Goal: Contribute content: Contribute content

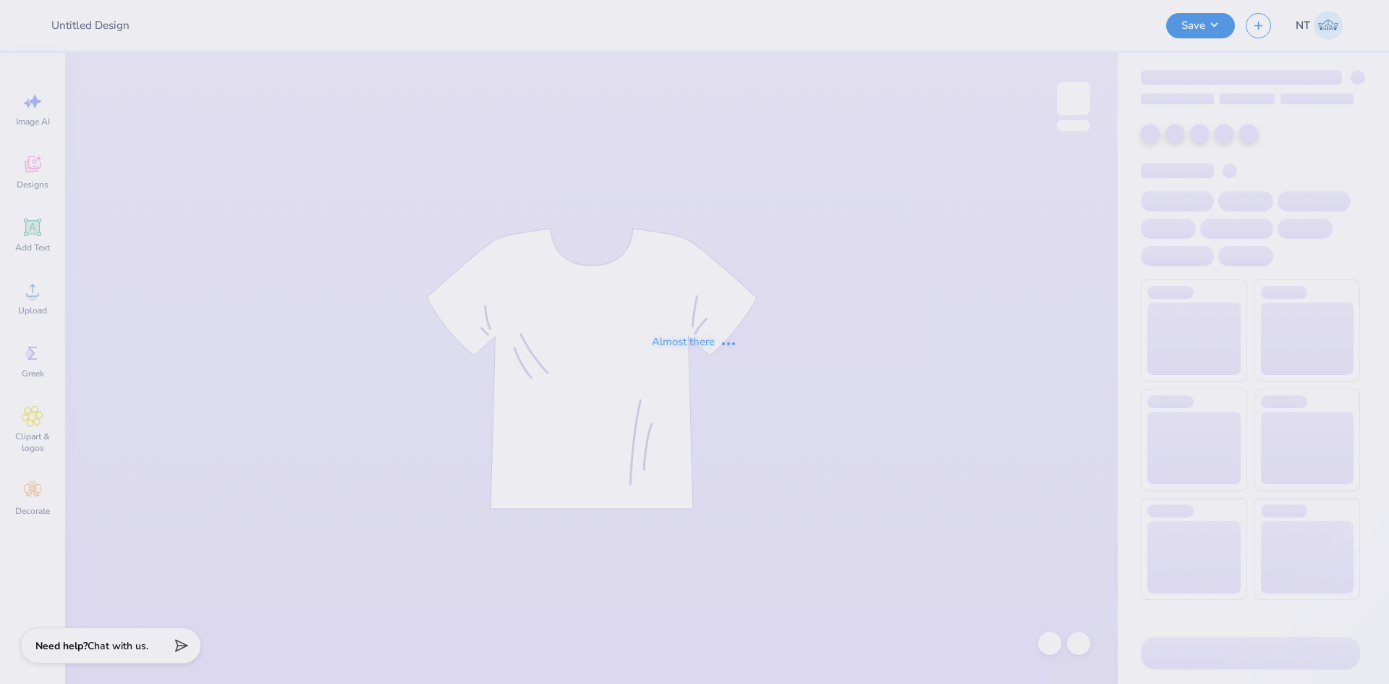
type input "KD Christmas retro crewneck"
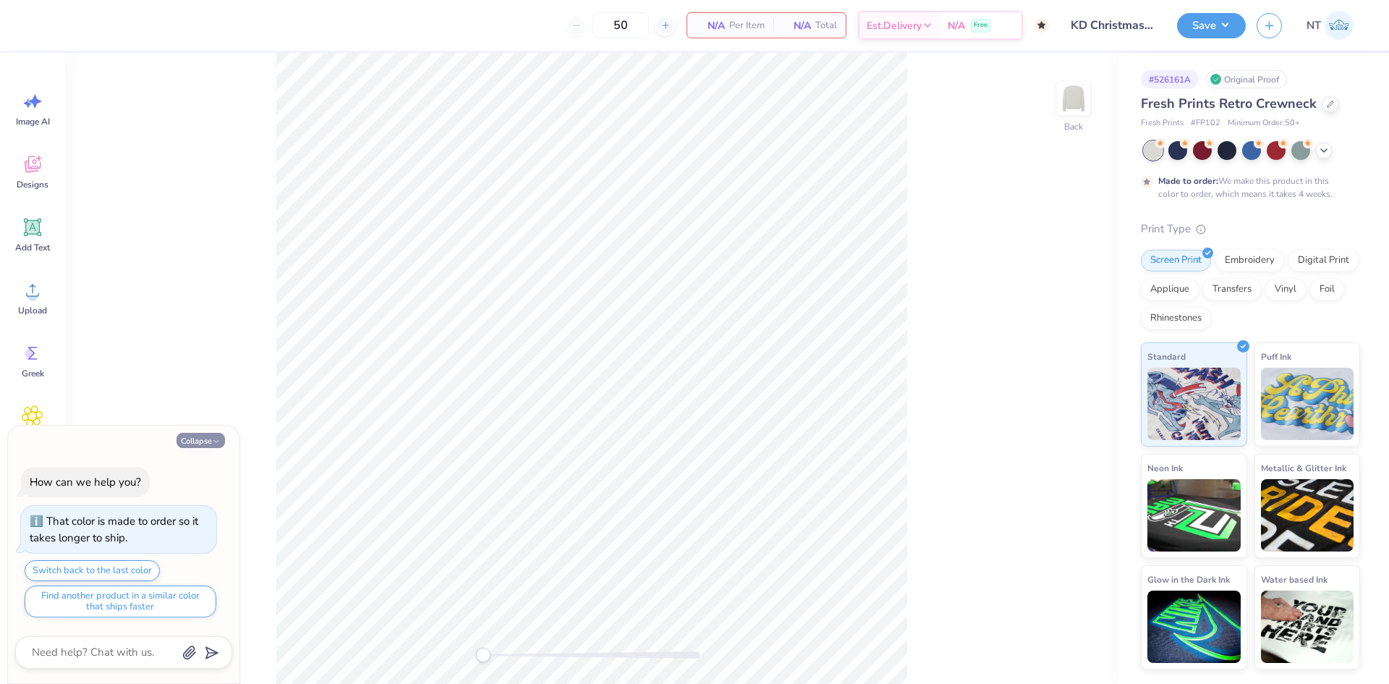
click at [210, 441] on button "Collapse" at bounding box center [201, 440] width 48 height 15
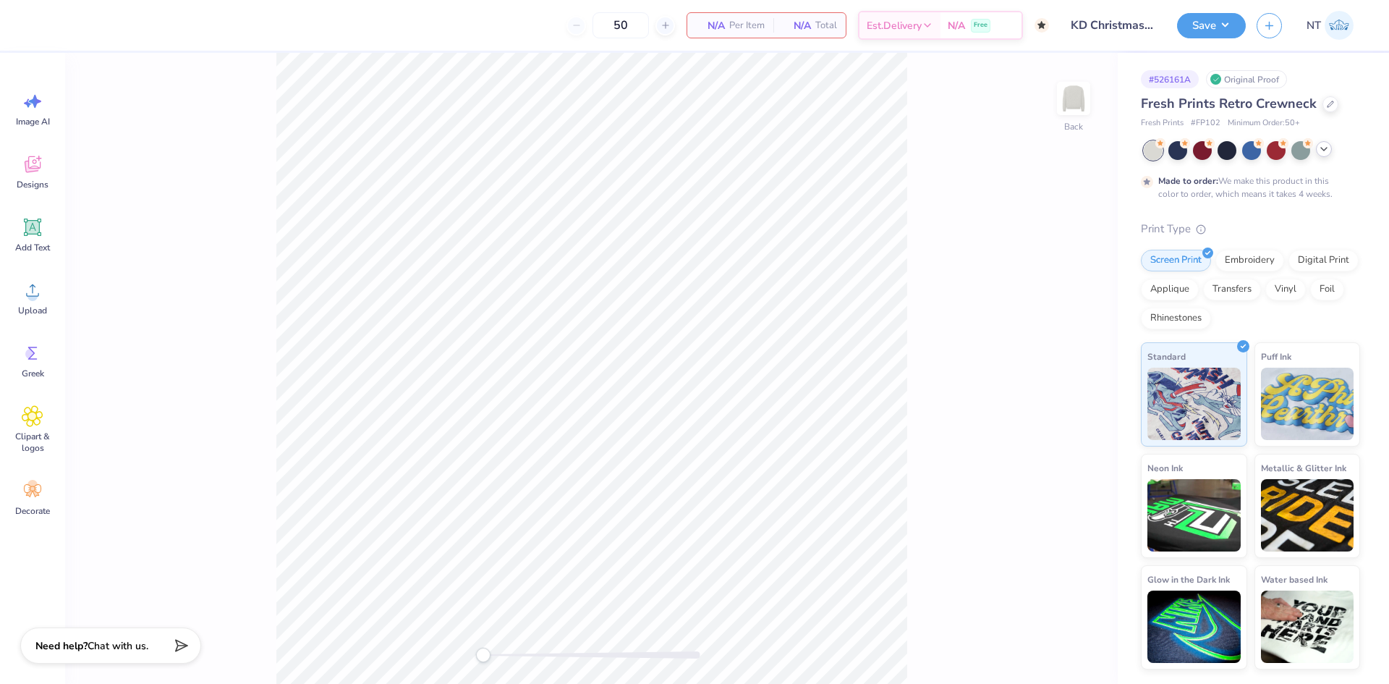
click at [1321, 145] on icon at bounding box center [1324, 149] width 12 height 12
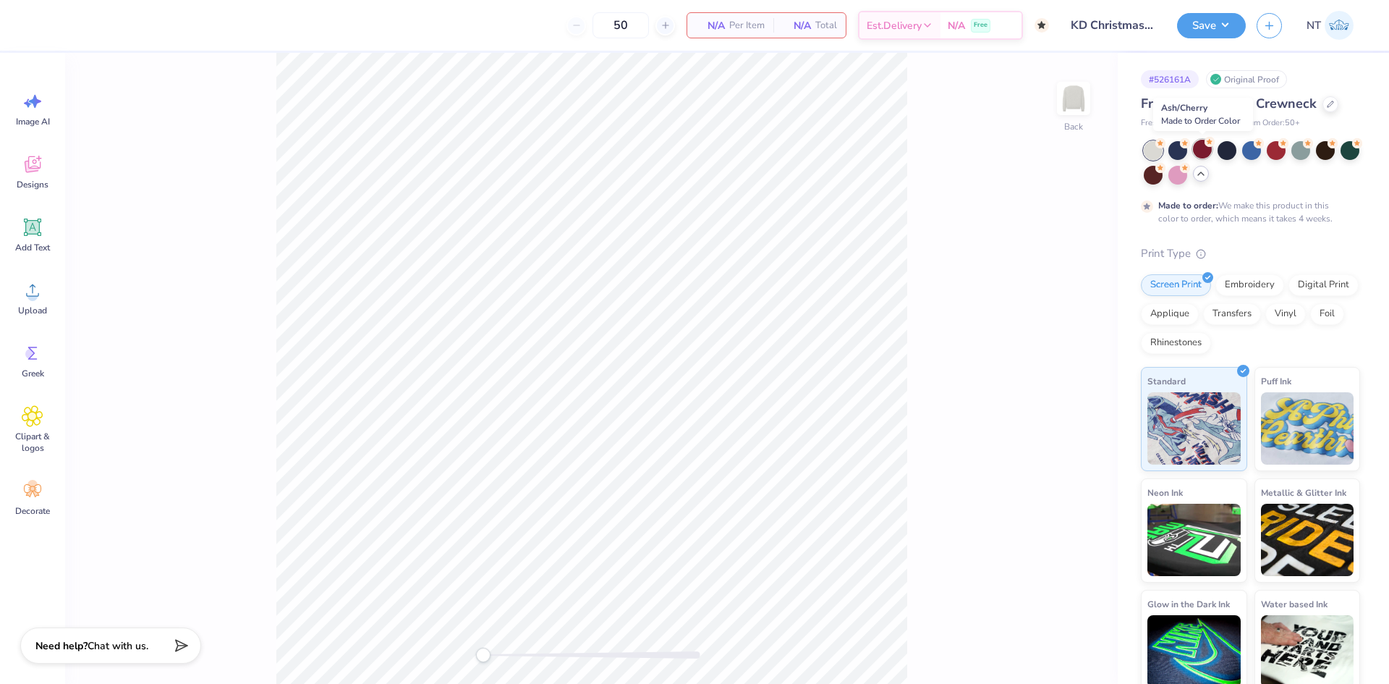
click at [1202, 149] on div at bounding box center [1202, 149] width 19 height 19
click at [1277, 149] on div at bounding box center [1276, 149] width 19 height 19
click at [1188, 180] on div at bounding box center [1252, 162] width 216 height 43
click at [1162, 180] on div at bounding box center [1153, 173] width 19 height 19
click at [1204, 153] on div at bounding box center [1202, 149] width 19 height 19
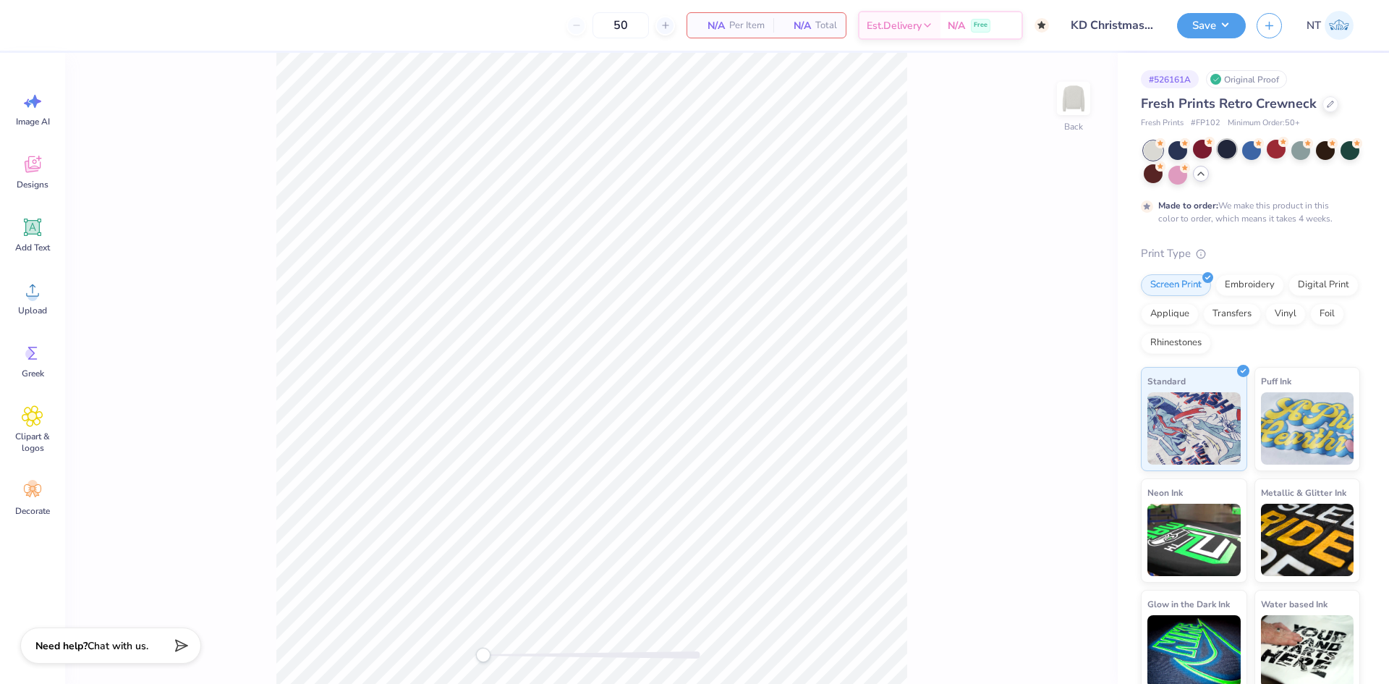
click at [1225, 150] on div at bounding box center [1226, 149] width 19 height 19
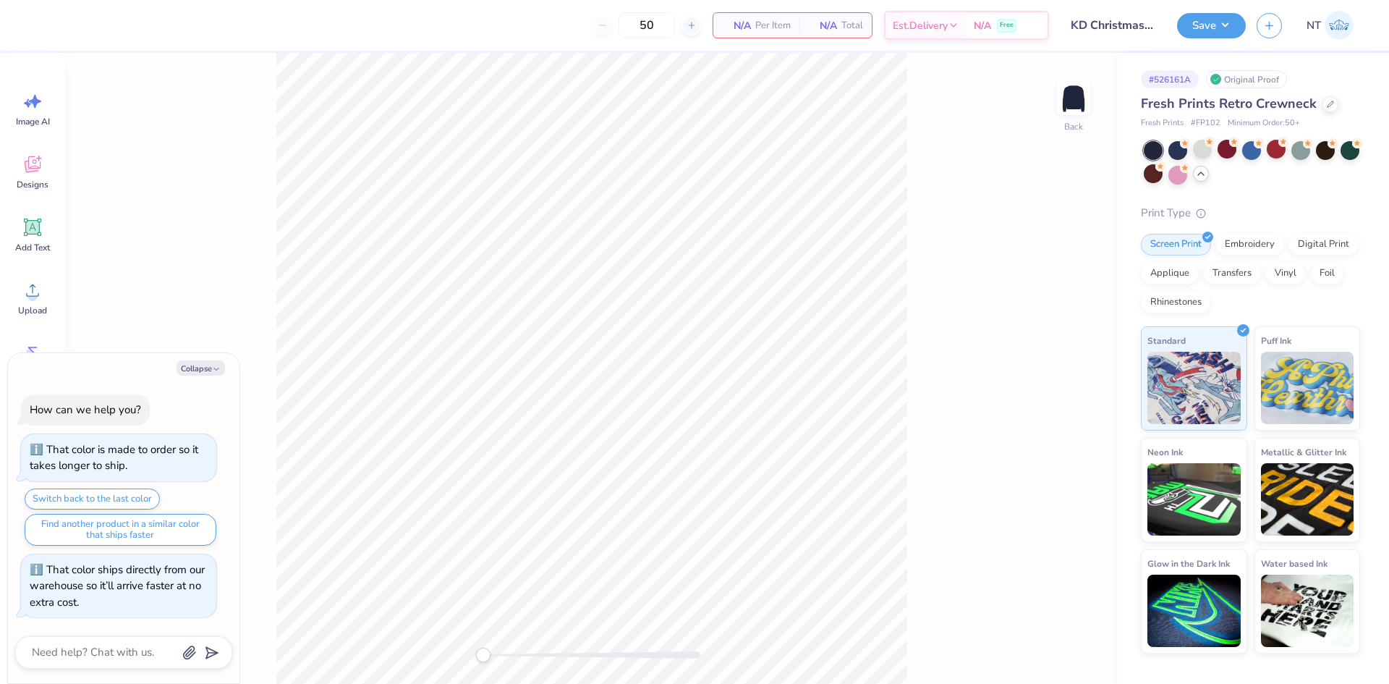
click at [1237, 154] on div at bounding box center [1252, 162] width 216 height 43
click at [1229, 148] on div at bounding box center [1226, 149] width 19 height 19
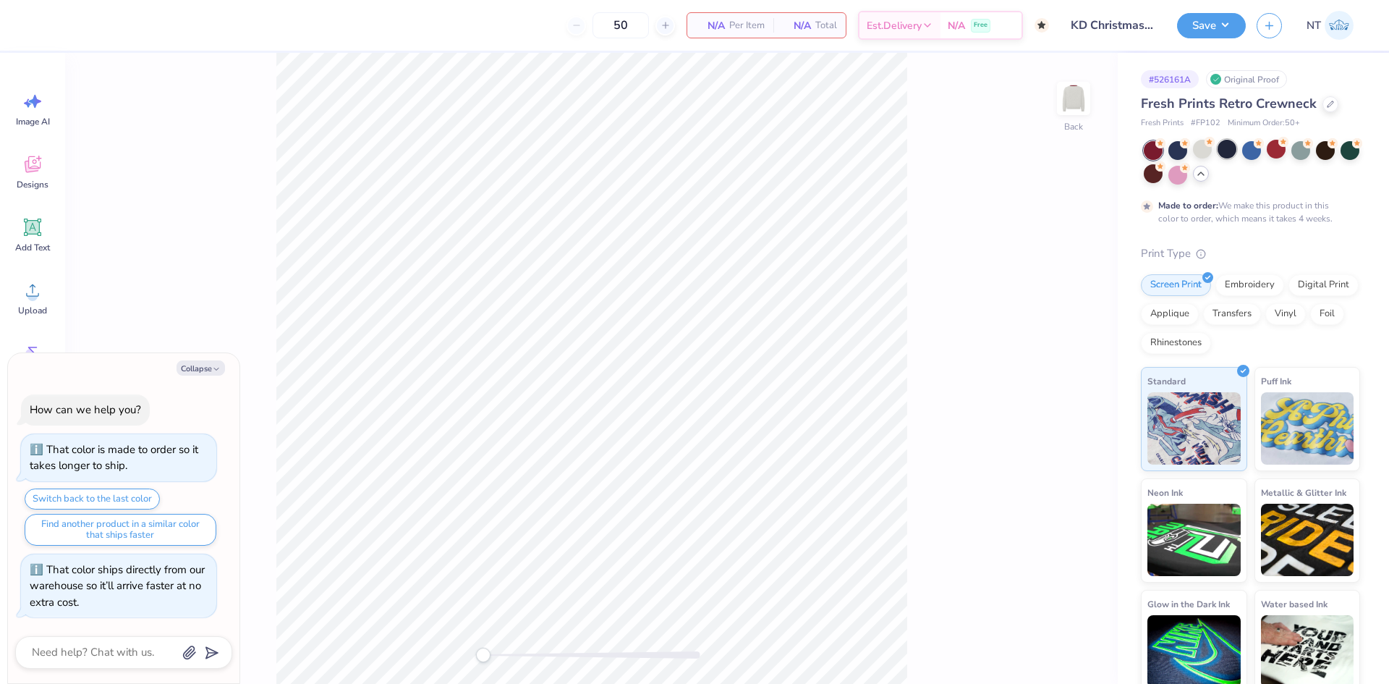
scroll to position [16, 0]
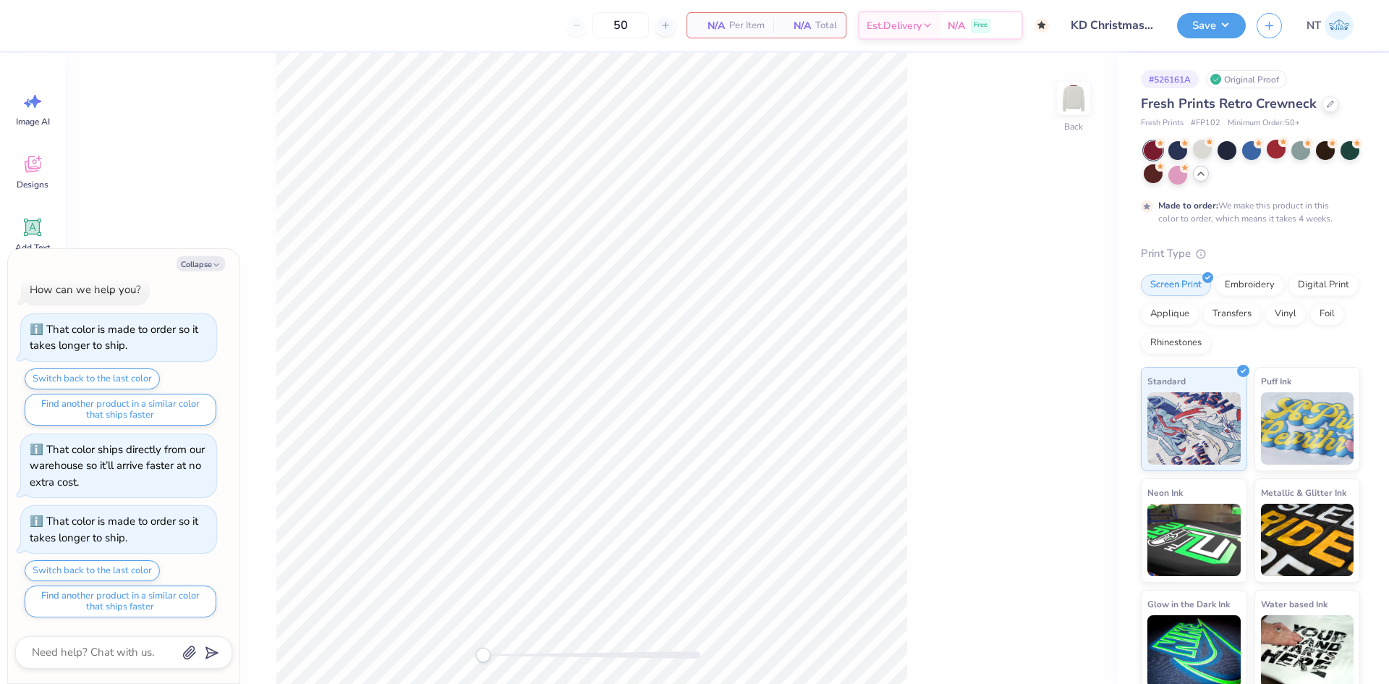
click at [1144, 150] on div at bounding box center [1153, 150] width 19 height 19
click at [1148, 153] on div at bounding box center [1153, 150] width 19 height 19
click at [1201, 150] on div at bounding box center [1202, 149] width 19 height 19
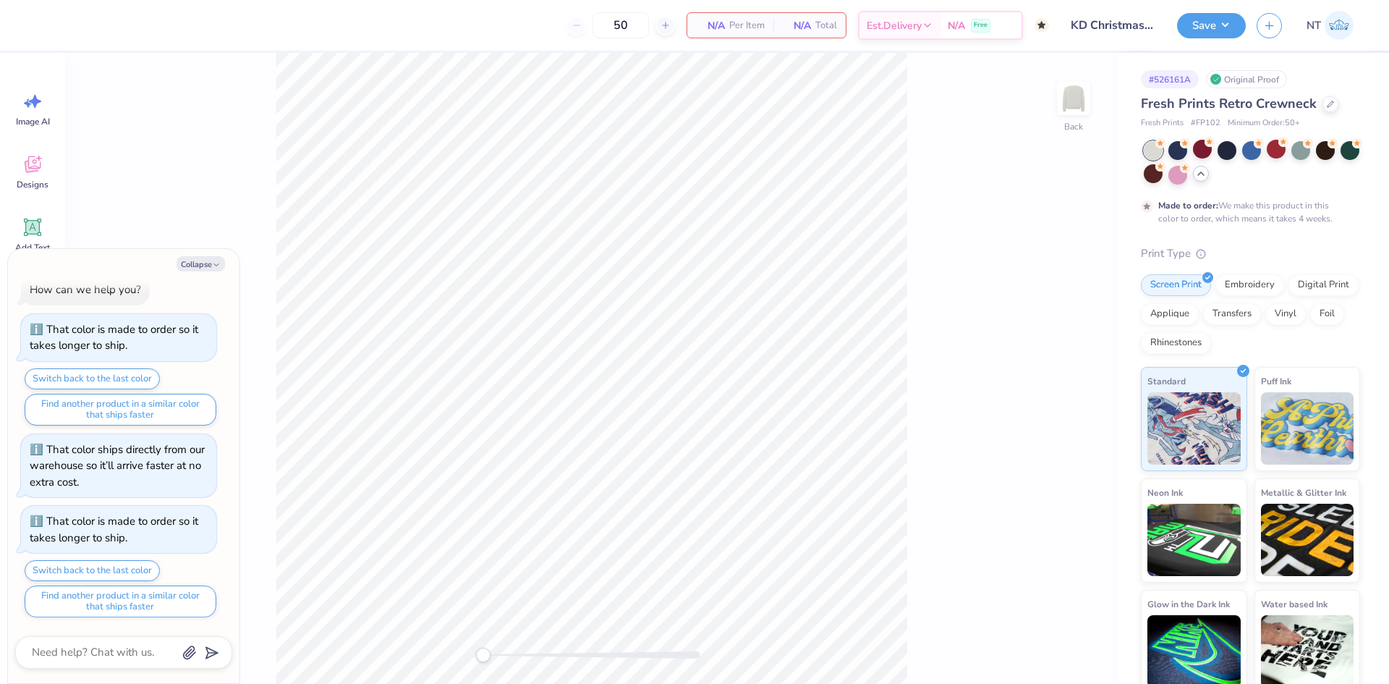
click at [1201, 150] on div at bounding box center [1202, 149] width 19 height 19
click at [1154, 152] on div at bounding box center [1153, 150] width 19 height 19
click at [1276, 150] on div at bounding box center [1276, 149] width 19 height 19
click at [1162, 180] on div at bounding box center [1153, 173] width 19 height 19
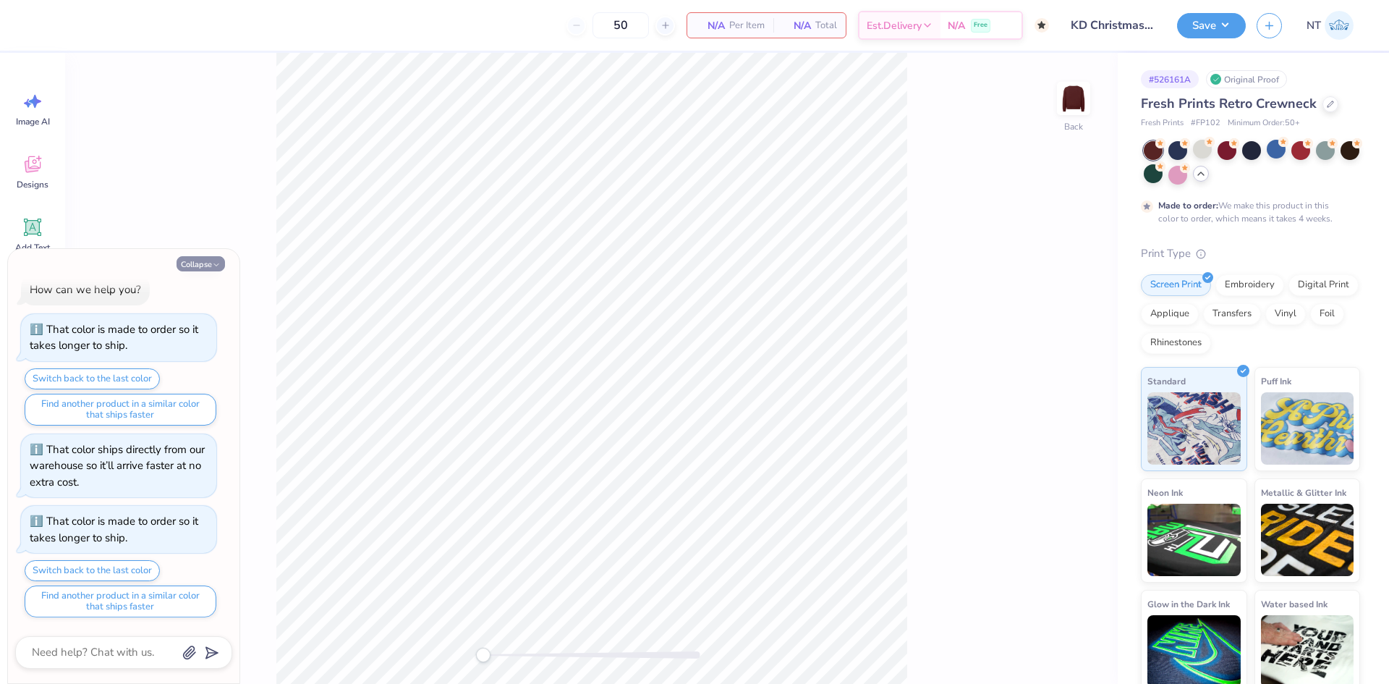
click at [214, 262] on icon "button" at bounding box center [216, 264] width 9 height 9
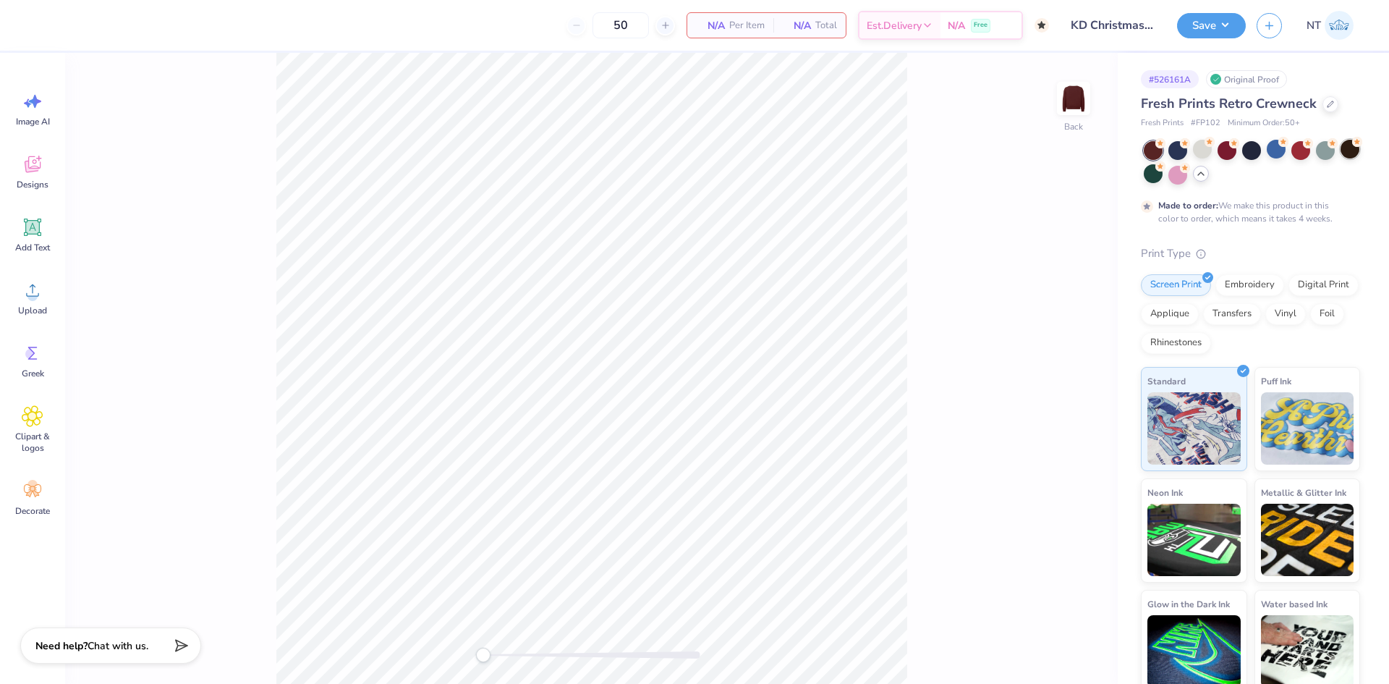
click at [1340, 158] on div at bounding box center [1349, 149] width 19 height 19
click at [1225, 157] on div at bounding box center [1226, 149] width 19 height 19
click at [1283, 150] on div at bounding box center [1276, 149] width 19 height 19
click at [1200, 150] on div at bounding box center [1202, 149] width 19 height 19
click at [1272, 154] on div at bounding box center [1276, 149] width 19 height 19
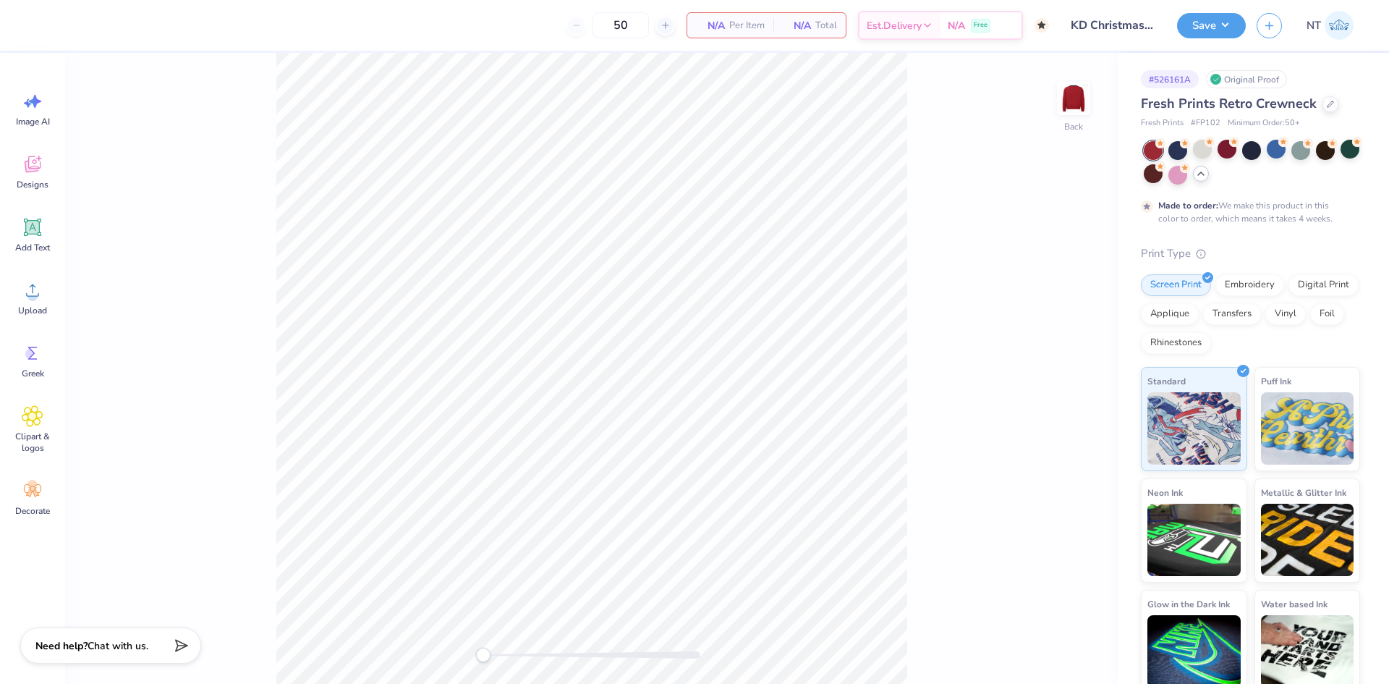
click at [1160, 151] on div at bounding box center [1153, 150] width 19 height 19
click at [1210, 150] on div at bounding box center [1202, 149] width 19 height 19
click at [1228, 153] on div at bounding box center [1226, 149] width 19 height 19
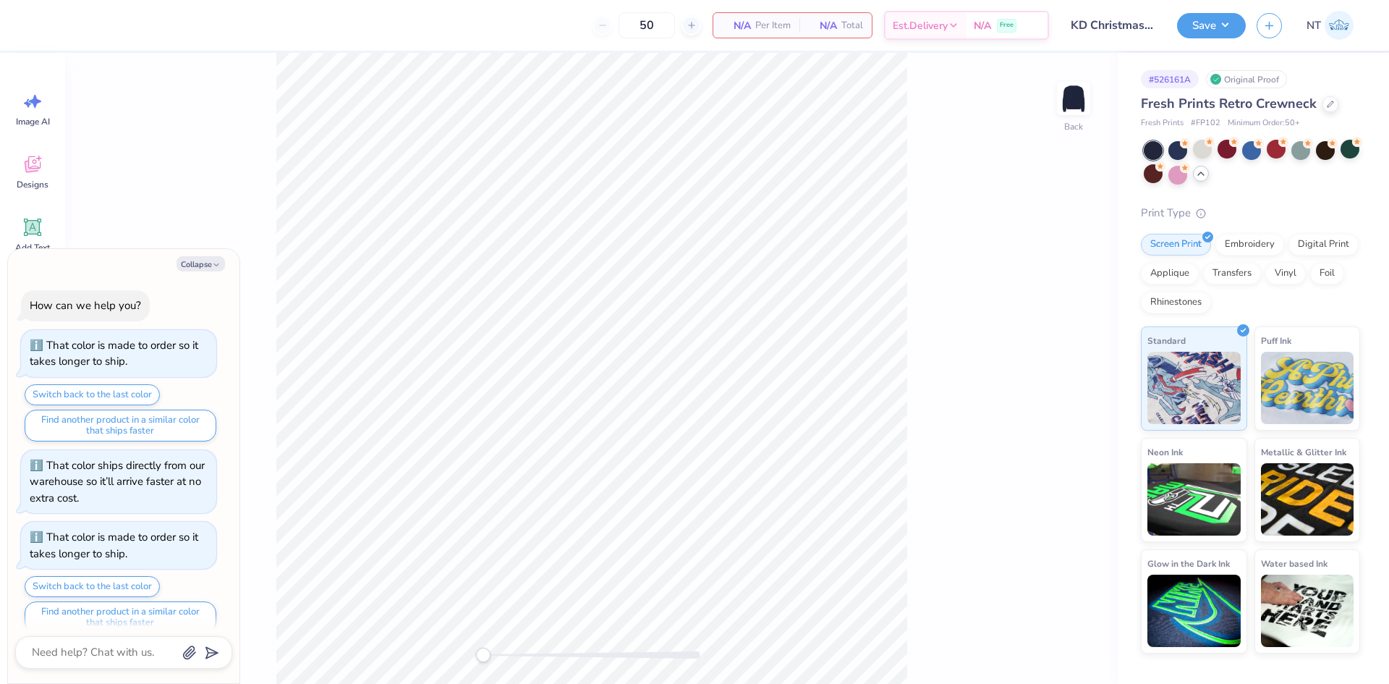
scroll to position [88, 0]
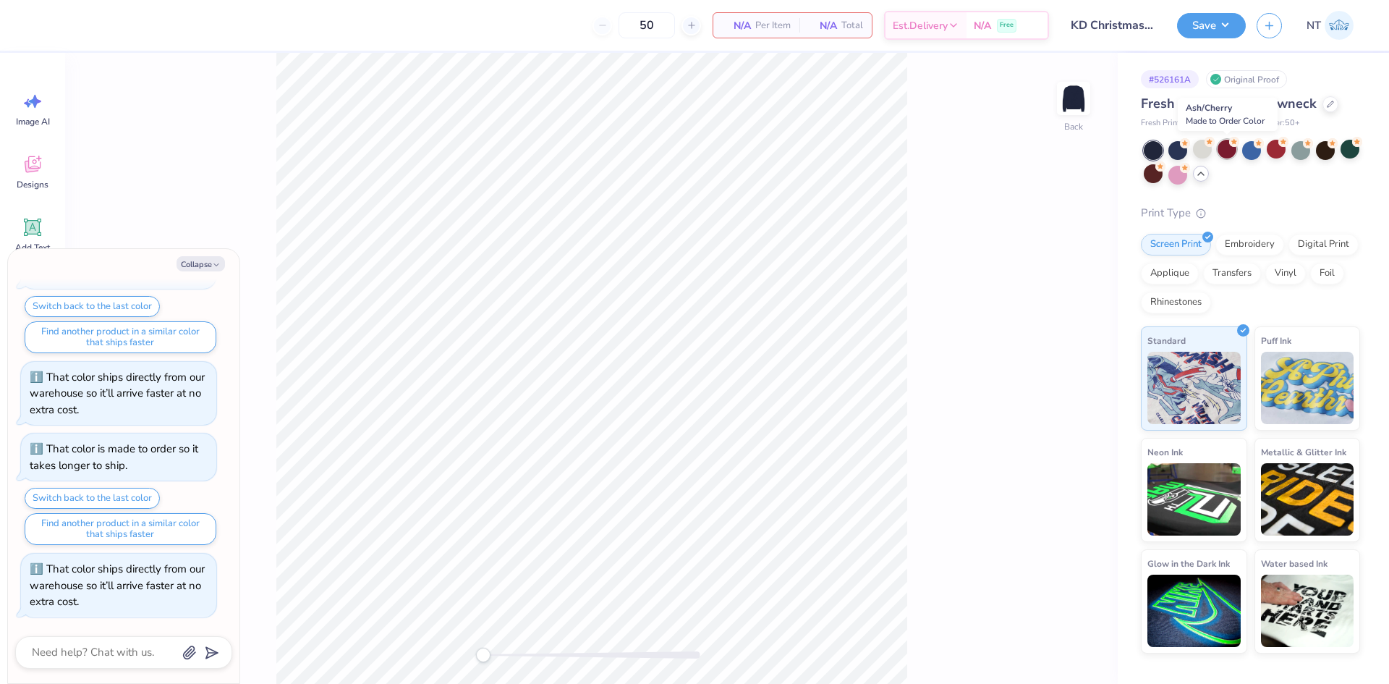
click at [1230, 151] on div at bounding box center [1226, 149] width 19 height 19
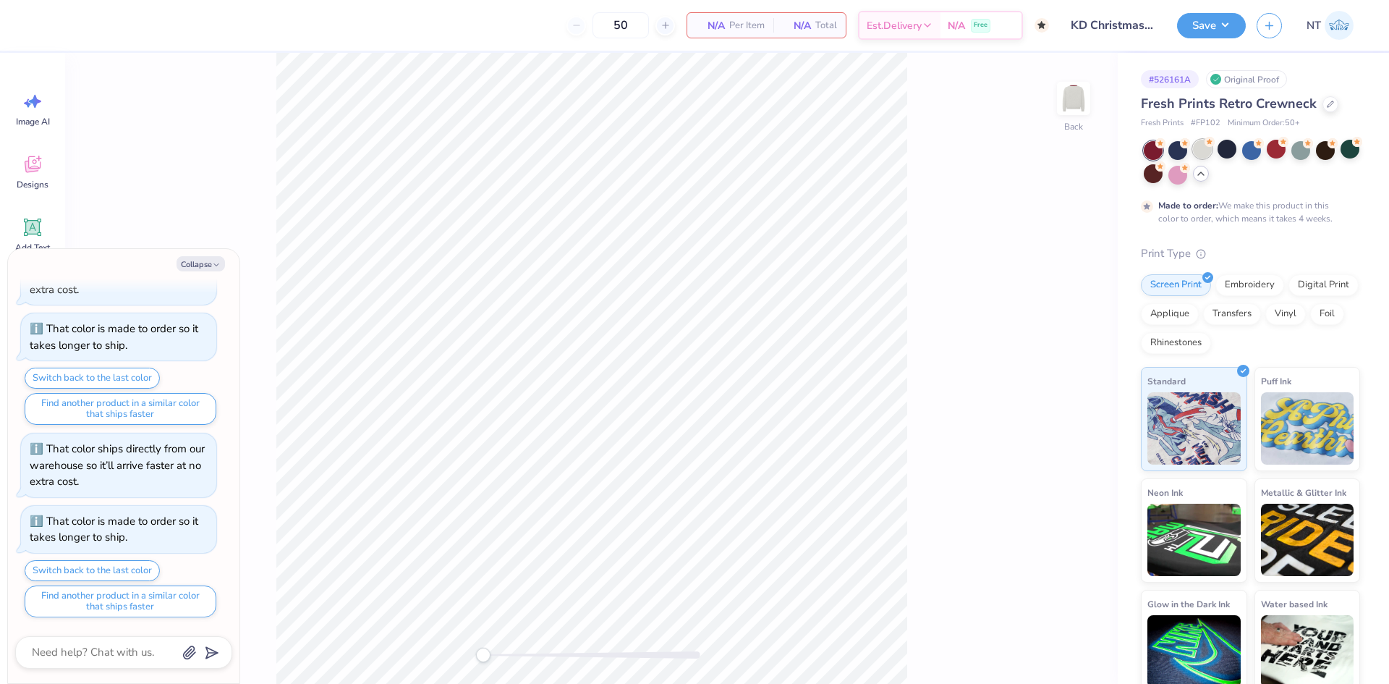
click at [1207, 153] on div at bounding box center [1202, 149] width 19 height 19
click at [1149, 149] on div at bounding box center [1153, 150] width 19 height 19
click at [1202, 152] on div at bounding box center [1202, 149] width 19 height 19
click at [1181, 158] on div at bounding box center [1177, 149] width 19 height 19
click at [1205, 154] on div at bounding box center [1202, 149] width 19 height 19
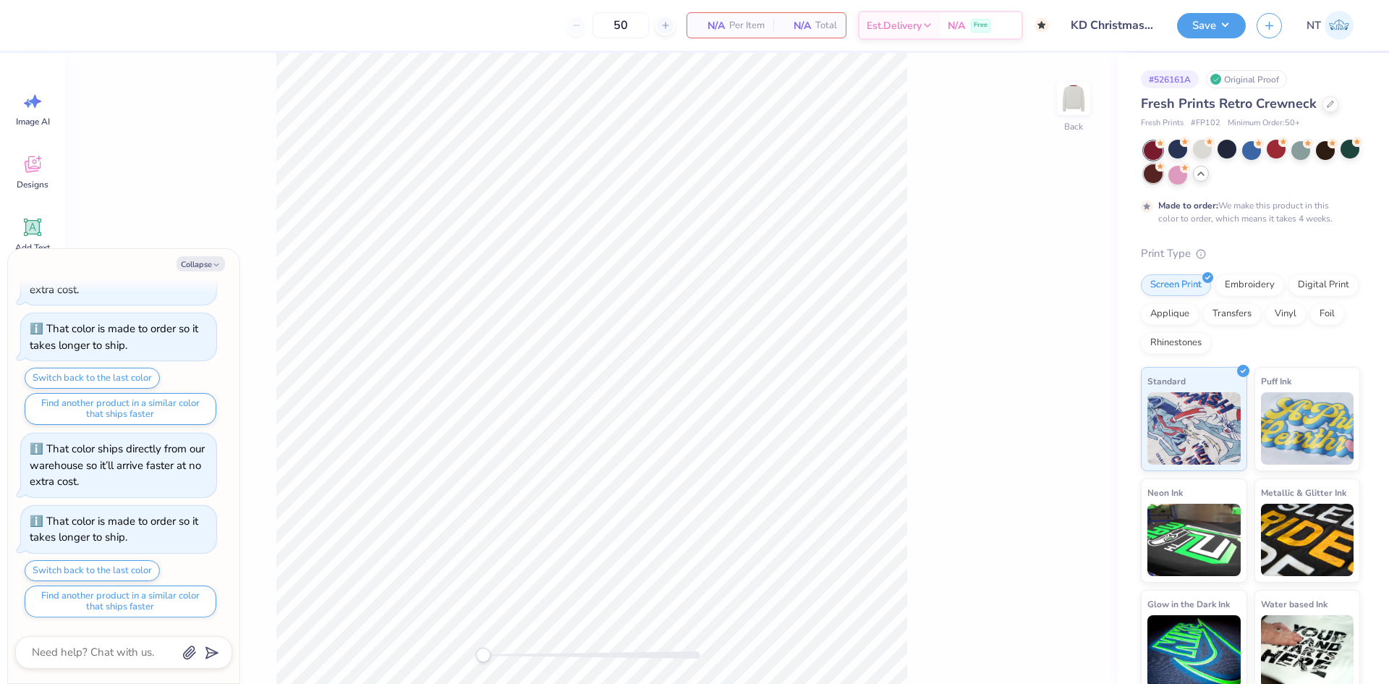
click at [1162, 179] on div at bounding box center [1153, 173] width 19 height 19
click at [198, 266] on button "Collapse" at bounding box center [201, 263] width 48 height 15
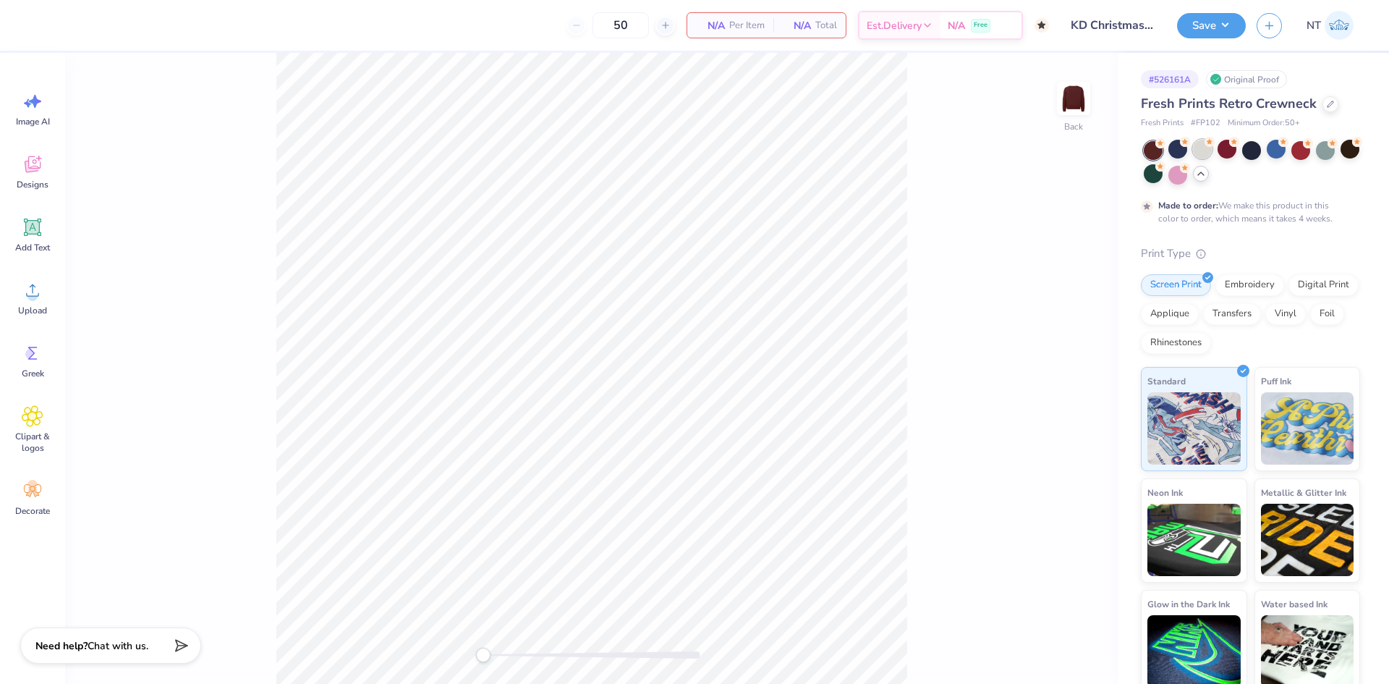
click at [1207, 147] on div at bounding box center [1202, 149] width 19 height 19
click at [1220, 151] on div at bounding box center [1226, 149] width 19 height 19
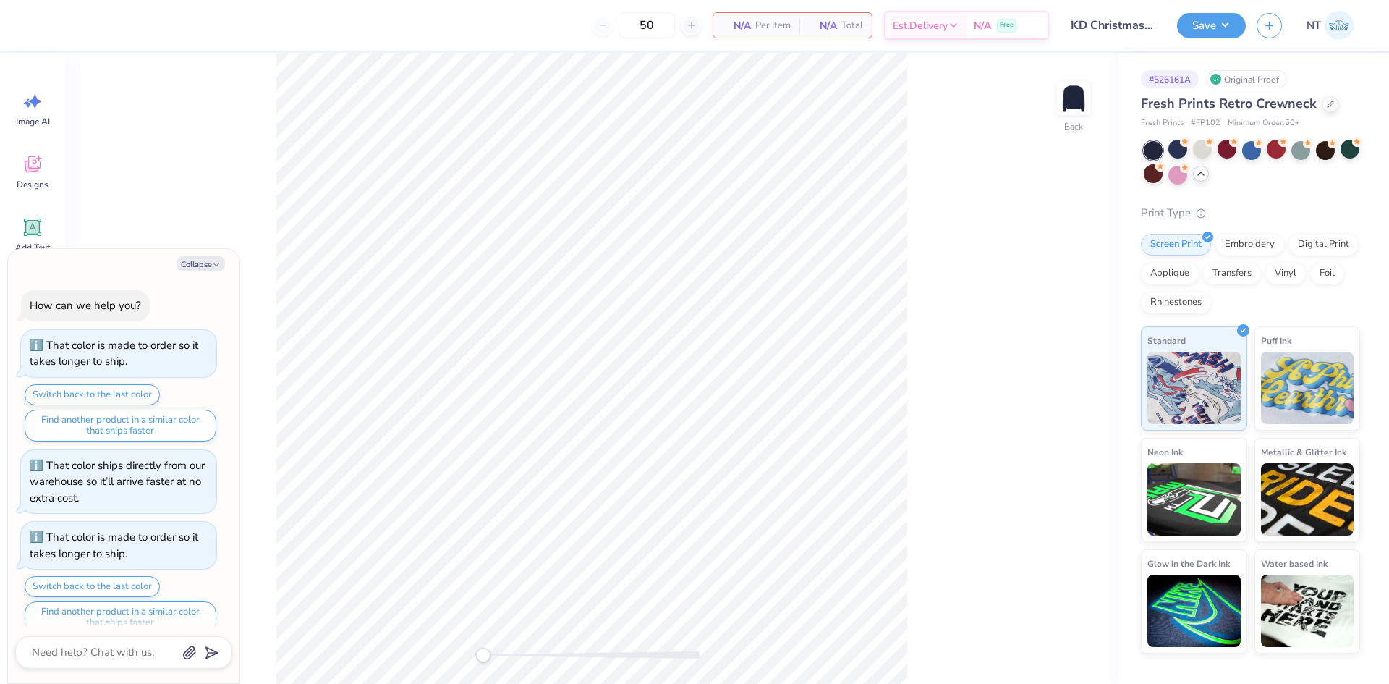
scroll to position [280, 0]
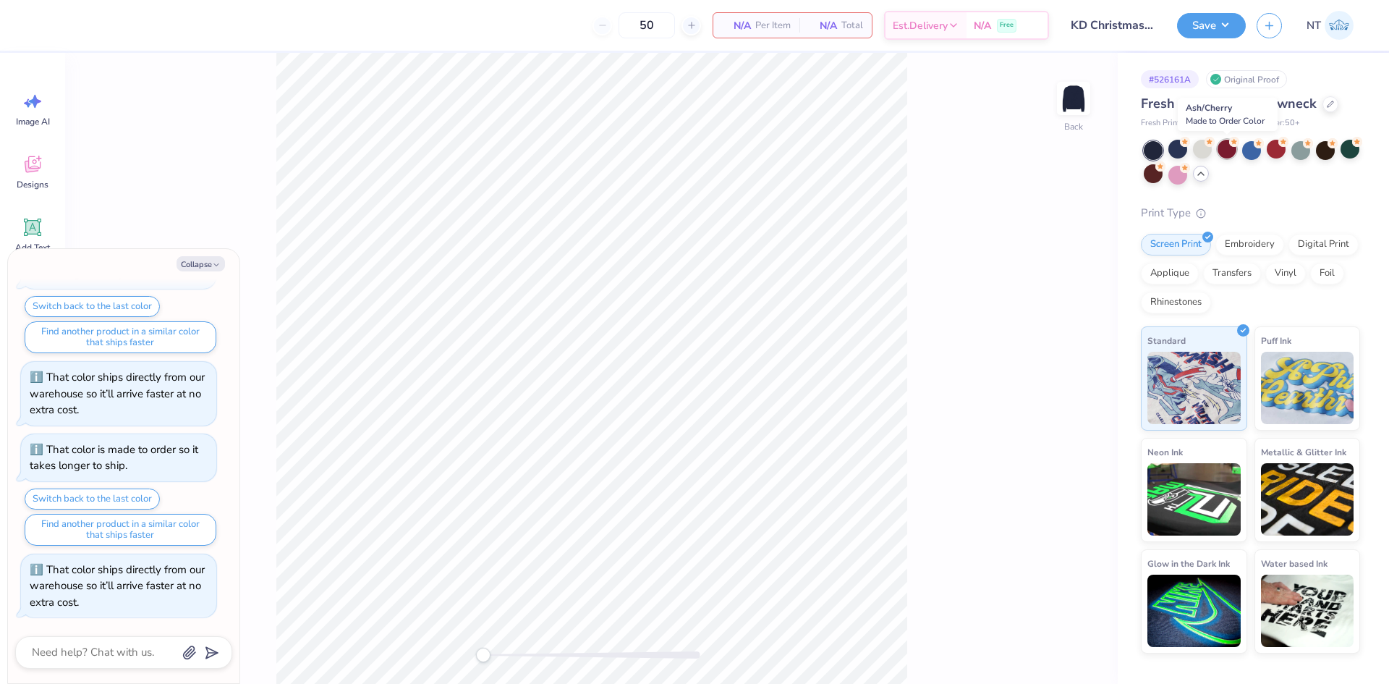
click at [1230, 154] on div at bounding box center [1226, 149] width 19 height 19
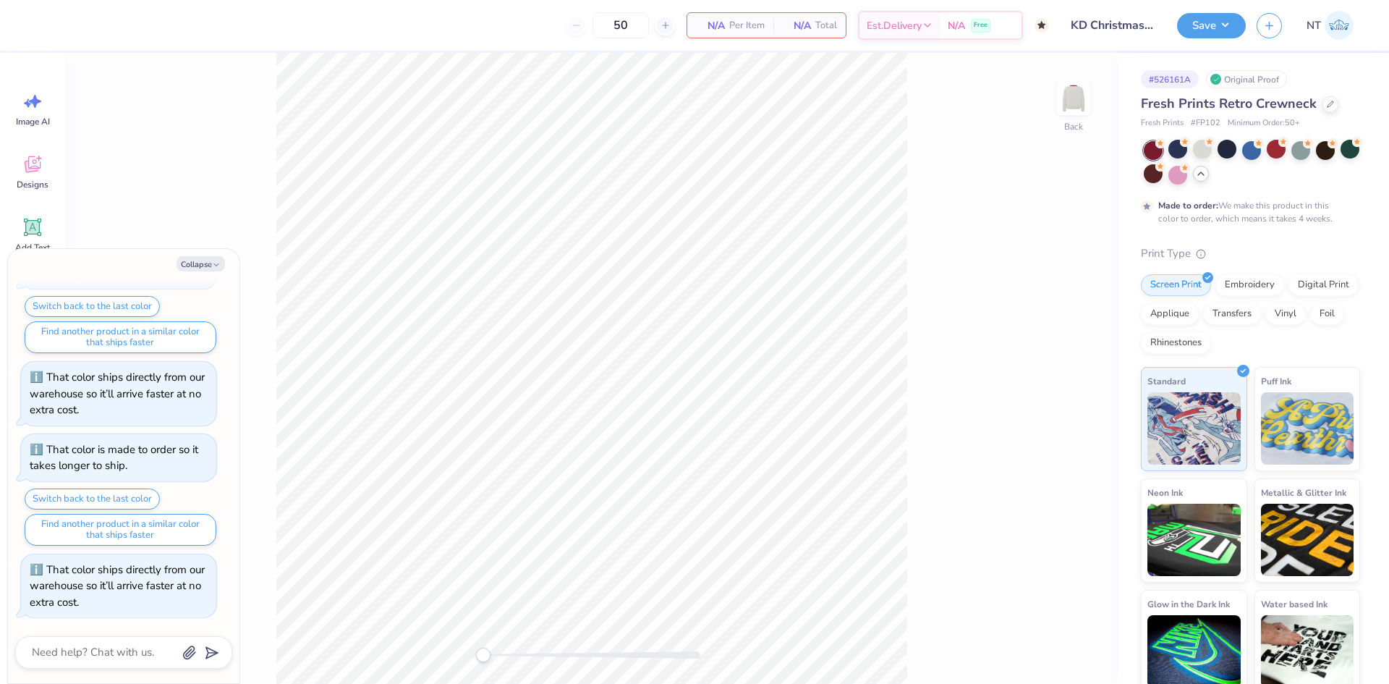
scroll to position [400, 0]
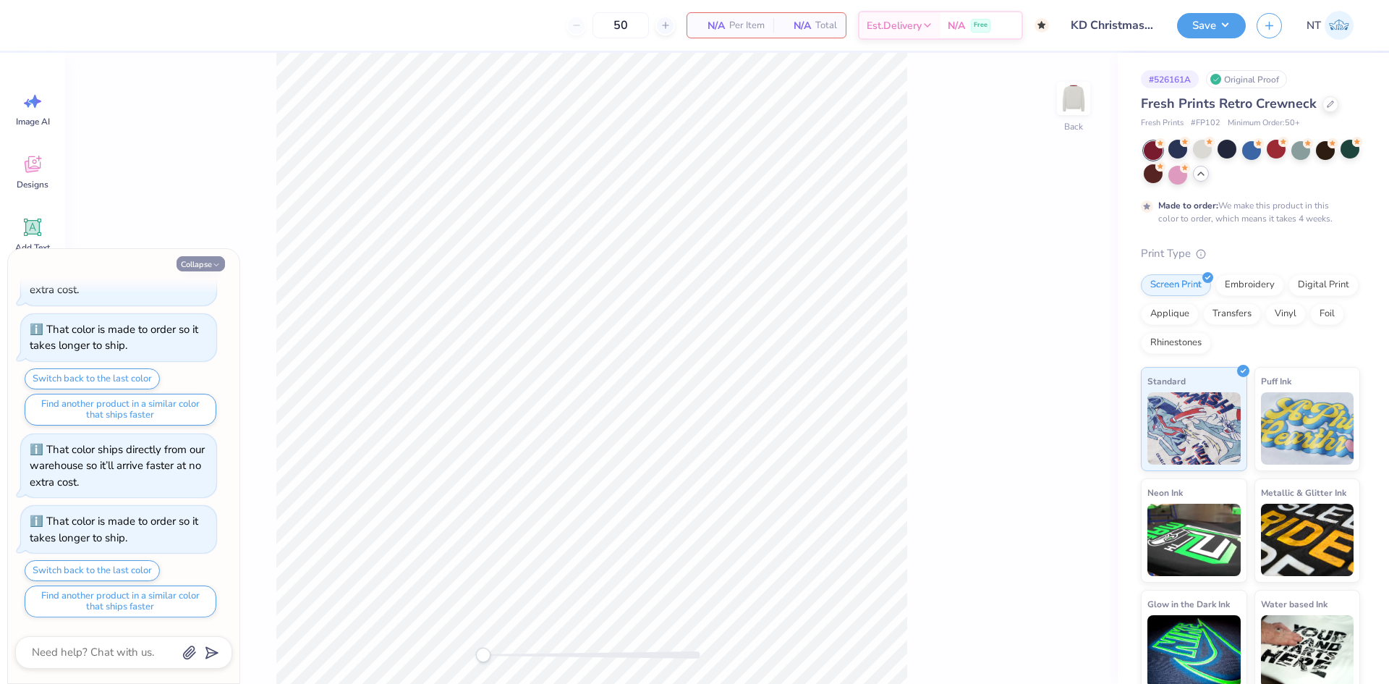
click at [197, 257] on button "Collapse" at bounding box center [201, 263] width 48 height 15
type textarea "x"
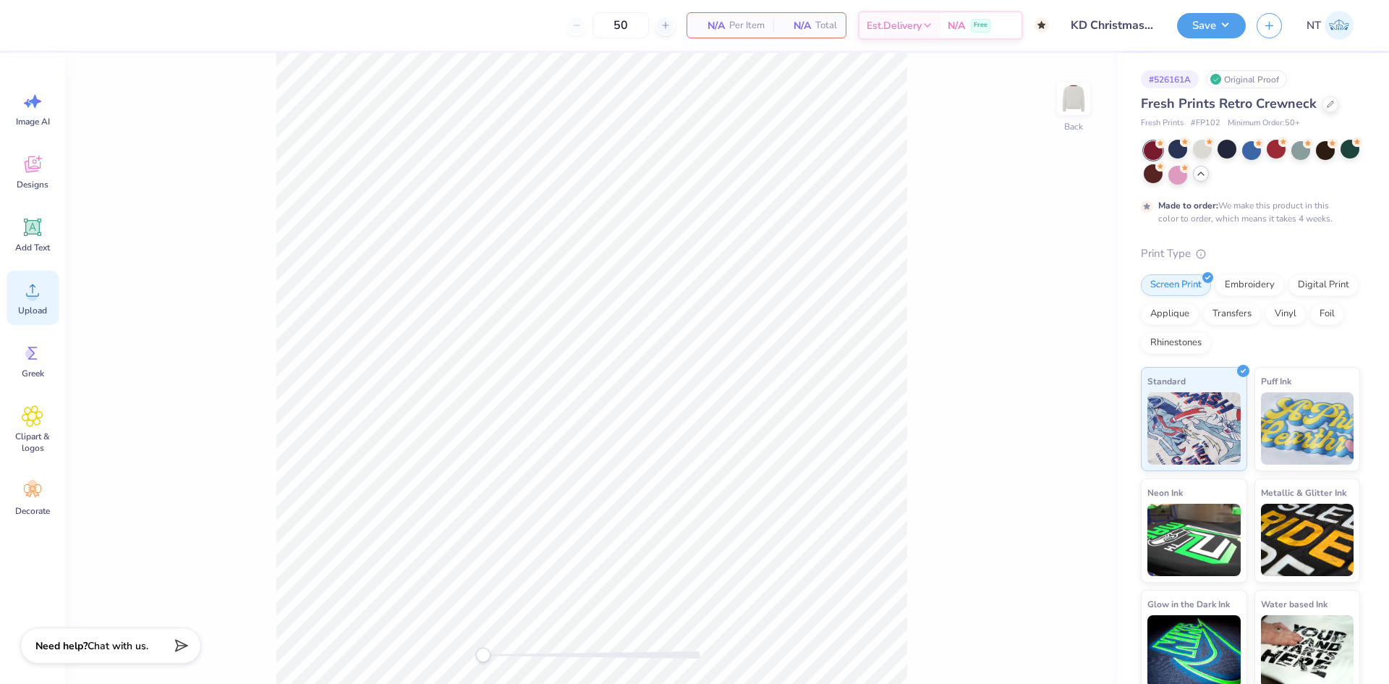
click at [30, 284] on icon at bounding box center [33, 290] width 22 height 22
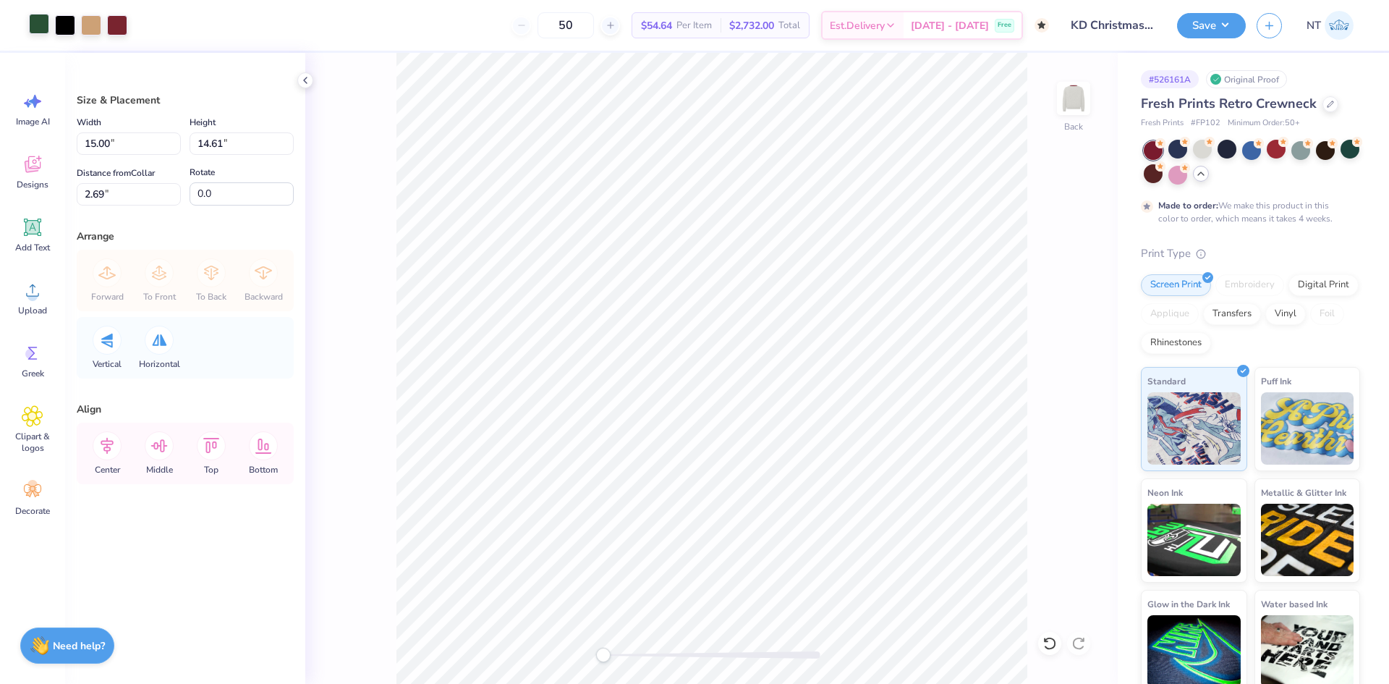
click at [41, 28] on div at bounding box center [39, 24] width 20 height 20
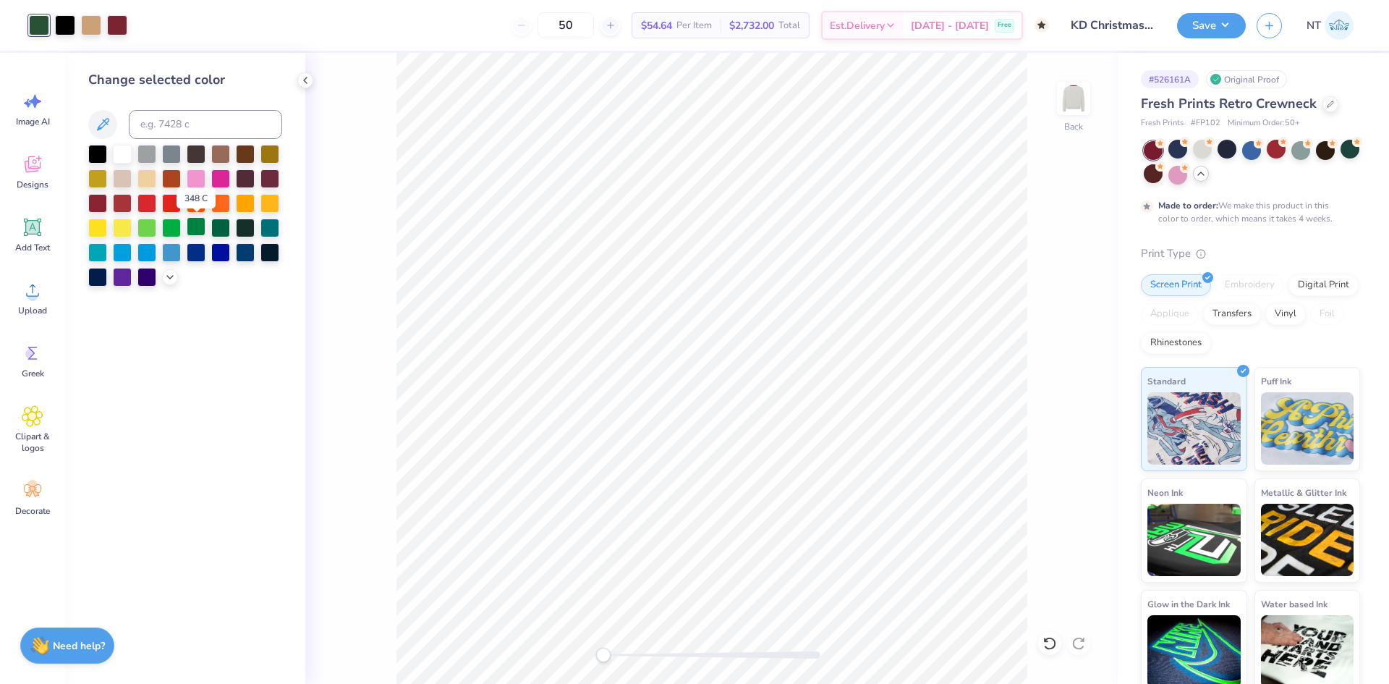
click at [197, 225] on div at bounding box center [196, 226] width 19 height 19
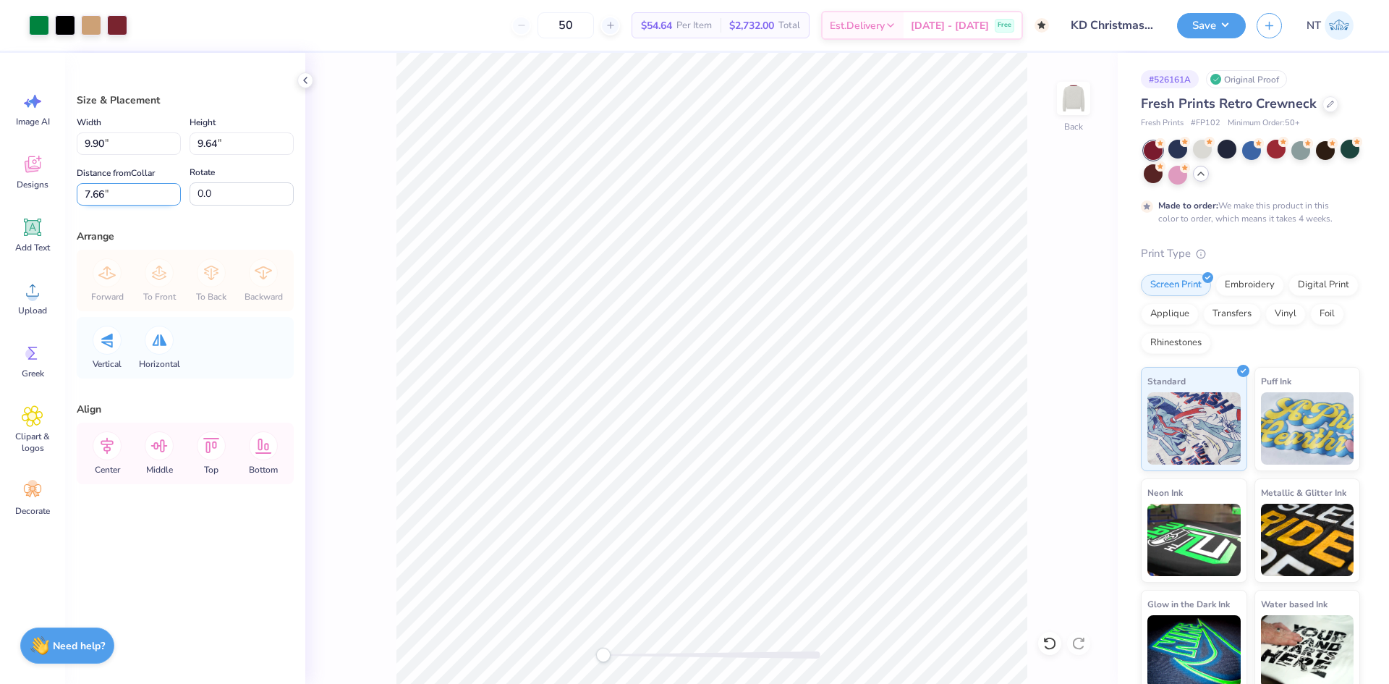
click at [101, 189] on input "7.66" at bounding box center [129, 194] width 104 height 22
type input "2"
click at [89, 190] on input "3.00" at bounding box center [129, 194] width 104 height 22
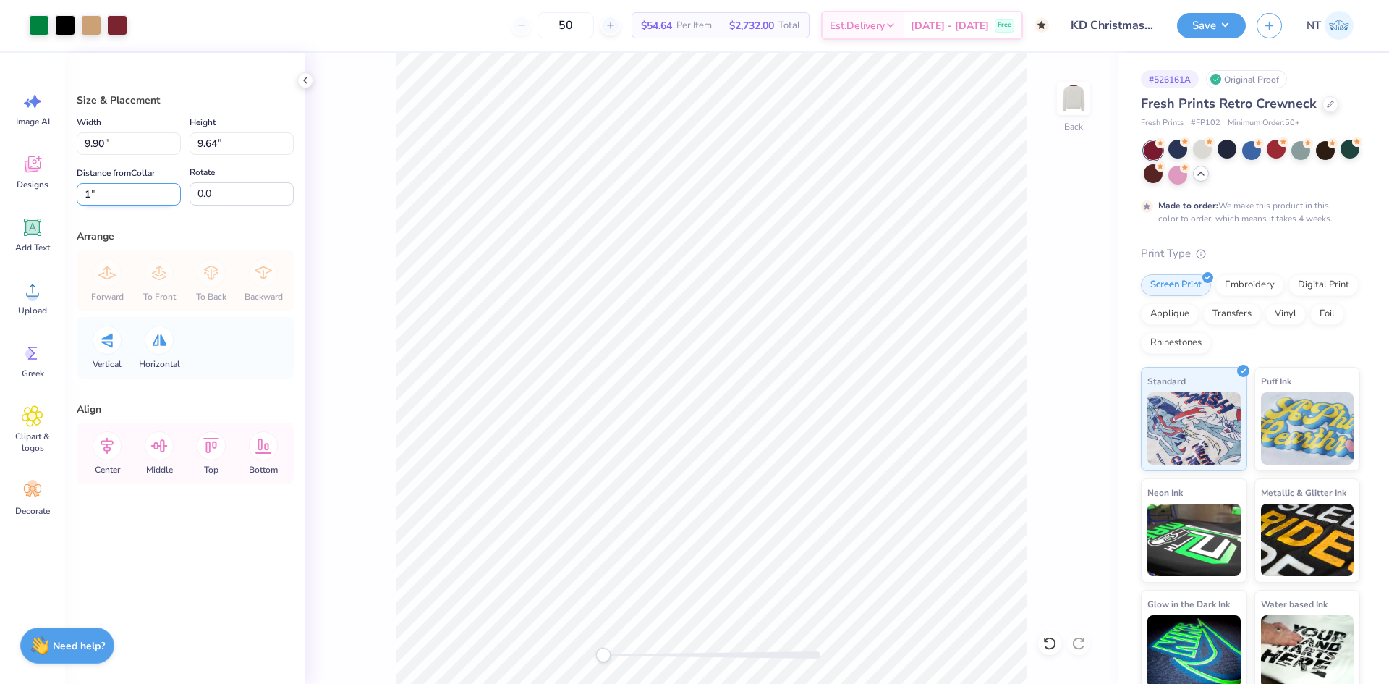
type input "1"
click at [103, 137] on input "9.90" at bounding box center [129, 143] width 104 height 22
type input "12.00"
type input "11.69"
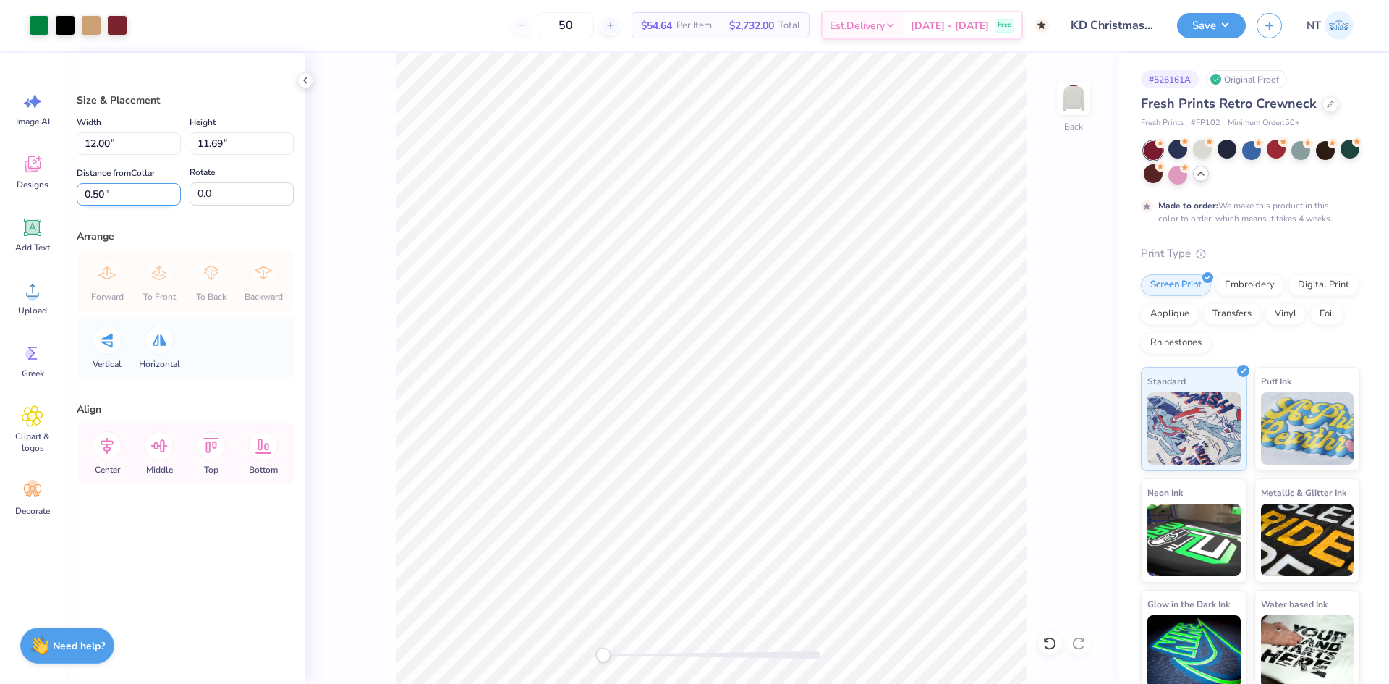
click at [100, 188] on input "0.50" at bounding box center [129, 194] width 104 height 22
type input "1"
click at [110, 446] on icon at bounding box center [107, 445] width 29 height 29
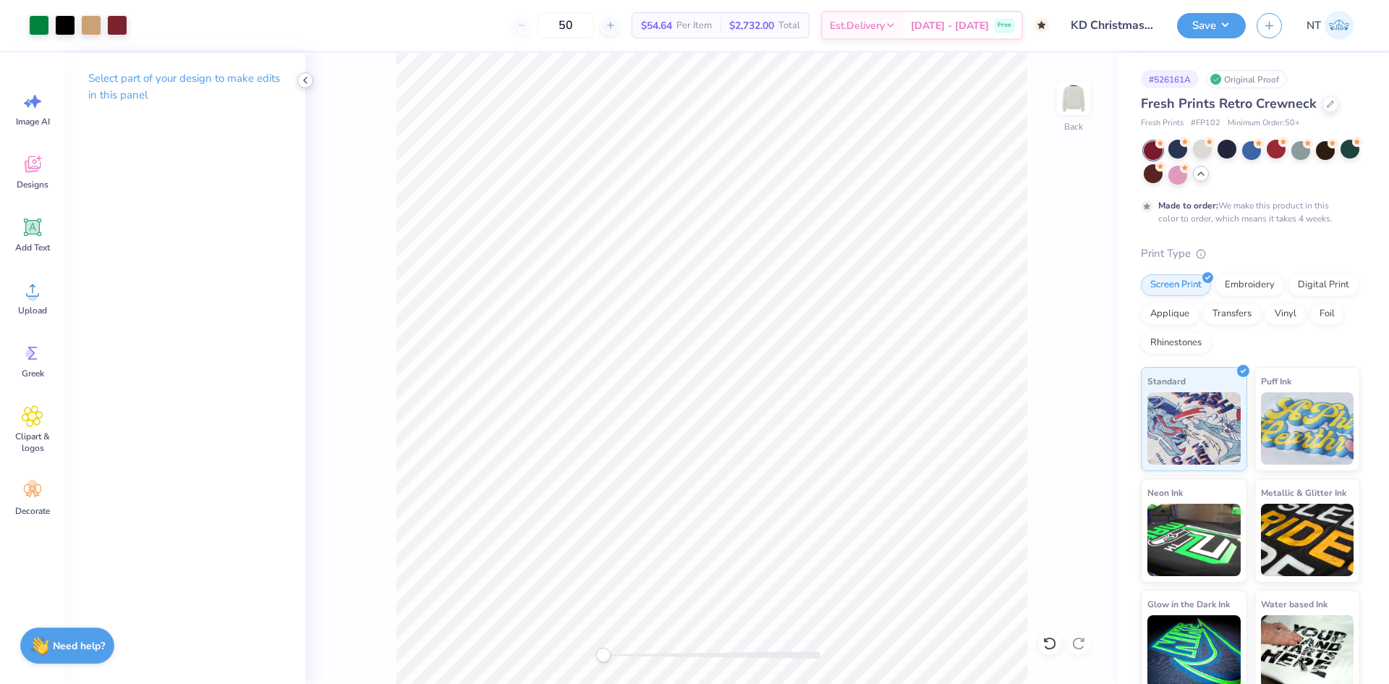
click at [303, 79] on icon at bounding box center [305, 81] width 12 height 12
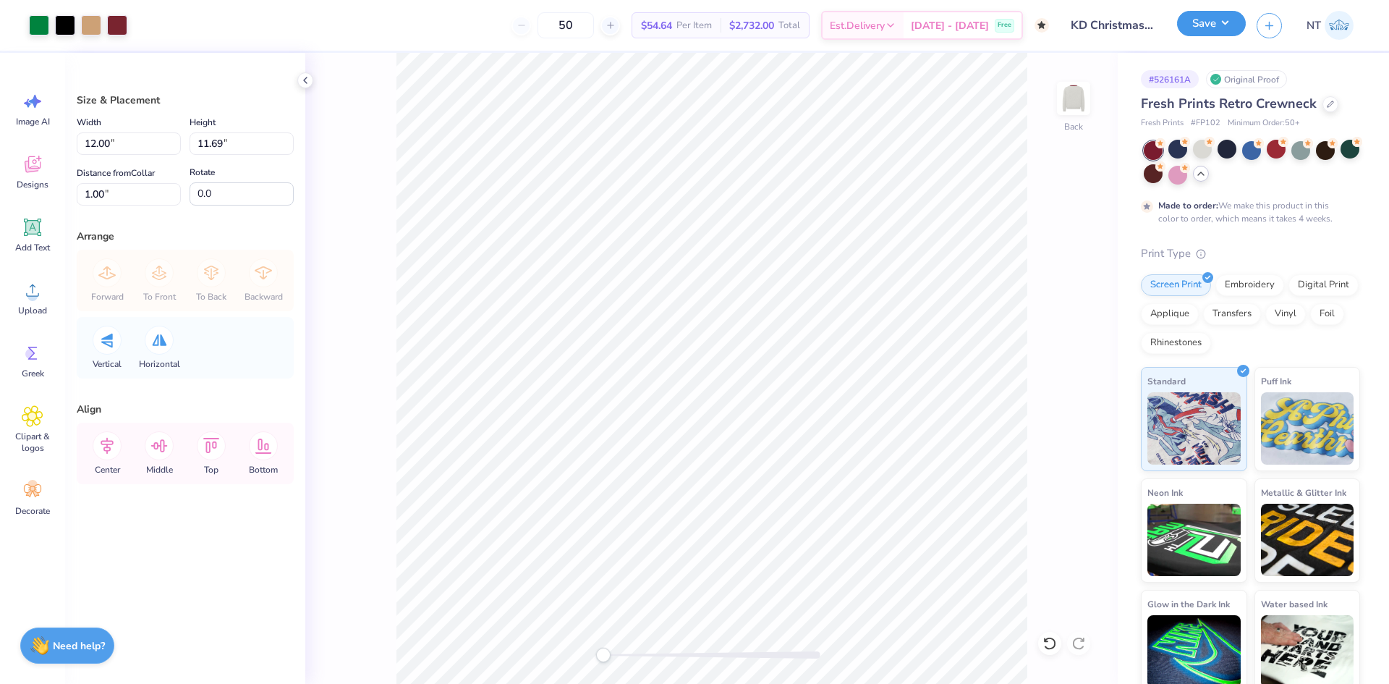
click at [1236, 29] on button "Save" at bounding box center [1211, 23] width 69 height 25
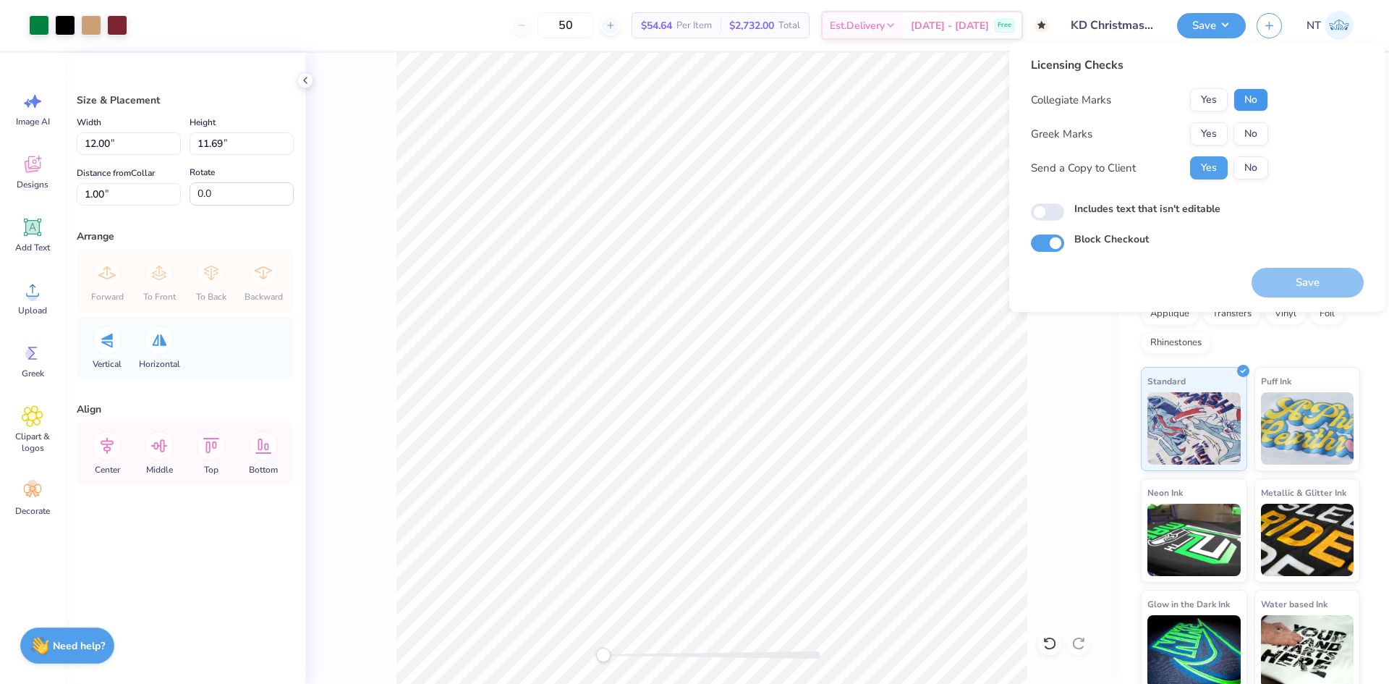
click at [1249, 100] on button "No" at bounding box center [1250, 99] width 35 height 23
click at [1215, 127] on button "Yes" at bounding box center [1209, 133] width 38 height 23
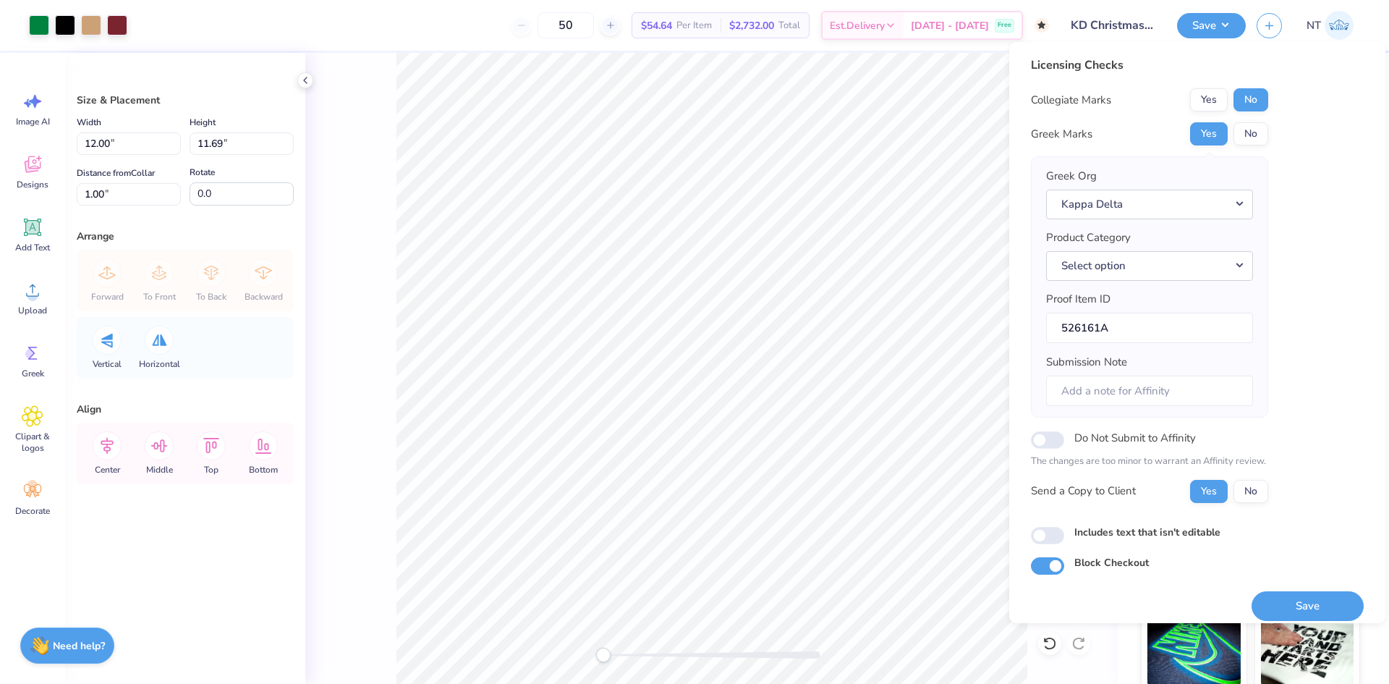
scroll to position [12, 0]
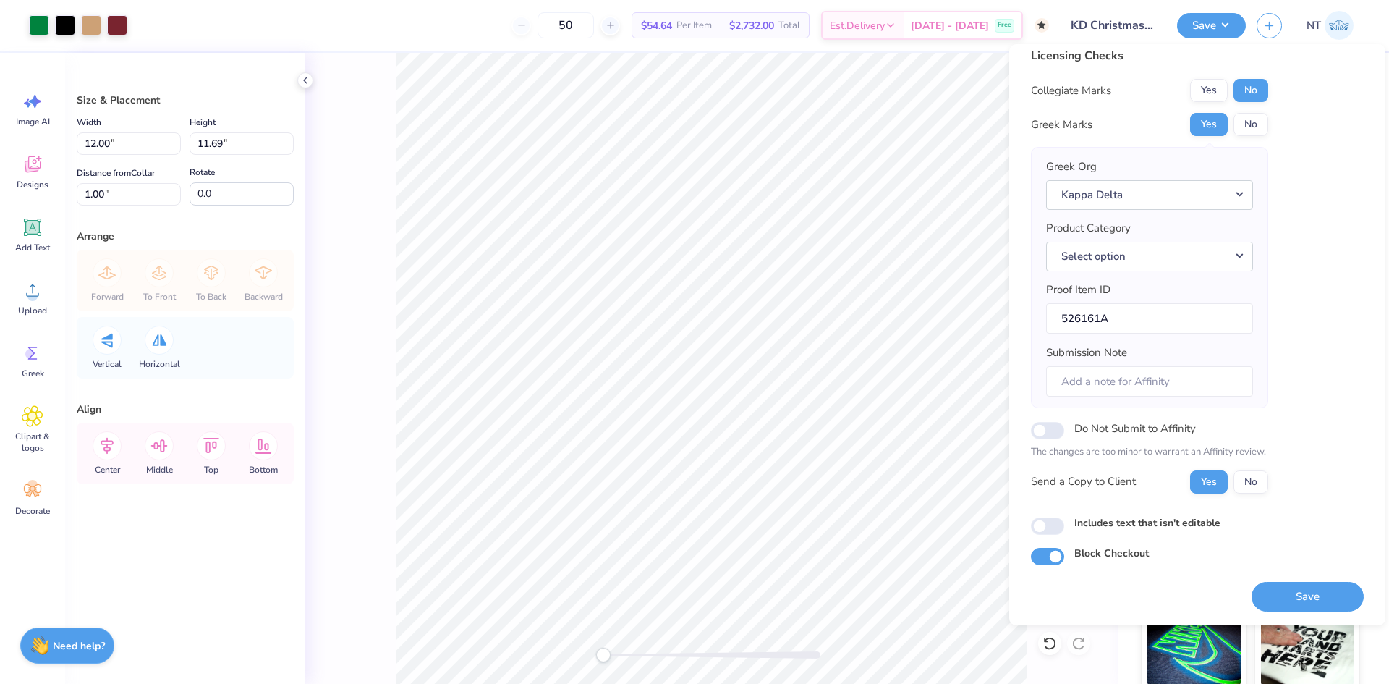
click at [1179, 526] on label "Includes text that isn't editable" at bounding box center [1147, 522] width 146 height 15
click at [1064, 526] on input "Includes text that isn't editable" at bounding box center [1047, 525] width 33 height 17
checkbox input "true"
click at [1281, 589] on button "Save" at bounding box center [1307, 597] width 112 height 30
click at [1217, 33] on button "Save" at bounding box center [1211, 25] width 69 height 25
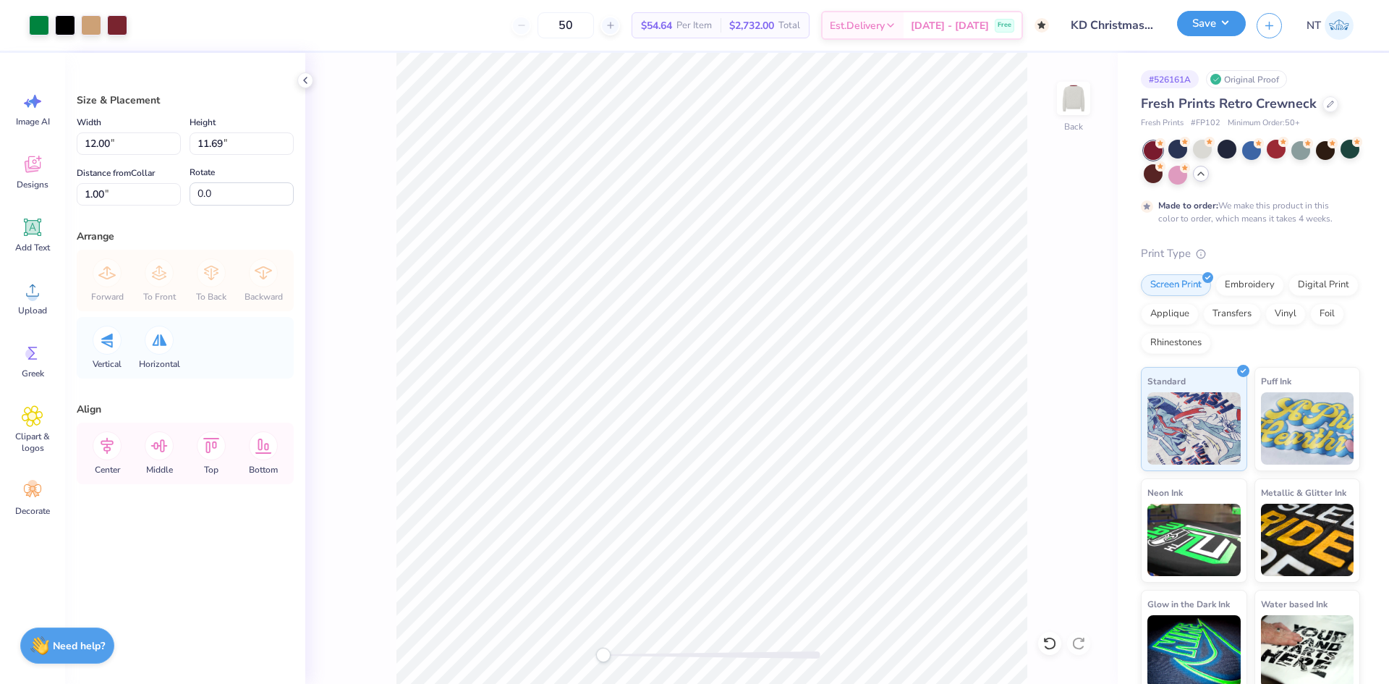
click at [1230, 29] on button "Save" at bounding box center [1211, 23] width 69 height 25
click at [1220, 16] on button "Save" at bounding box center [1211, 23] width 69 height 25
